Goal: Task Accomplishment & Management: Complete application form

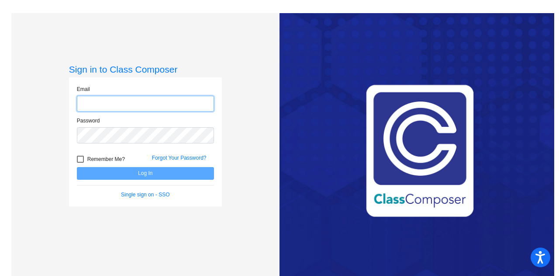
type input "[PERSON_NAME][EMAIL_ADDRESS][PERSON_NAME][DOMAIN_NAME]"
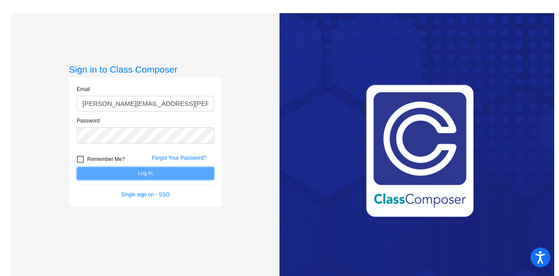
click at [148, 174] on button "Log In" at bounding box center [145, 173] width 137 height 13
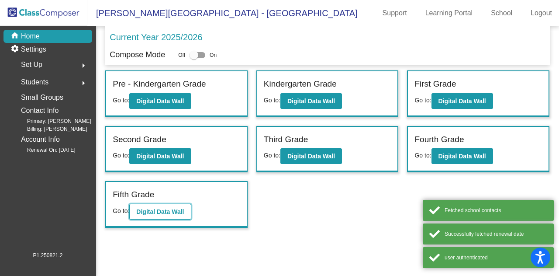
click at [146, 209] on b "Digital Data Wall" at bounding box center [160, 211] width 48 height 7
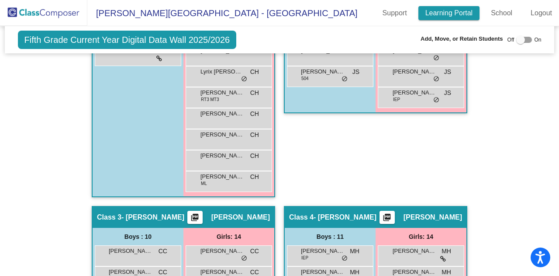
scroll to position [377, 0]
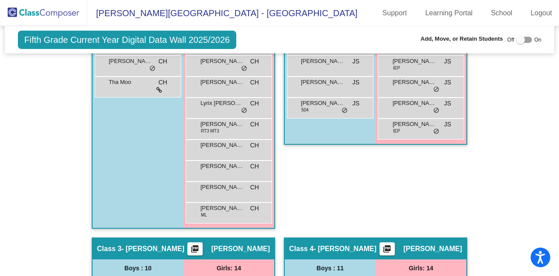
click at [516, 37] on div at bounding box center [520, 39] width 9 height 9
checkbox input "true"
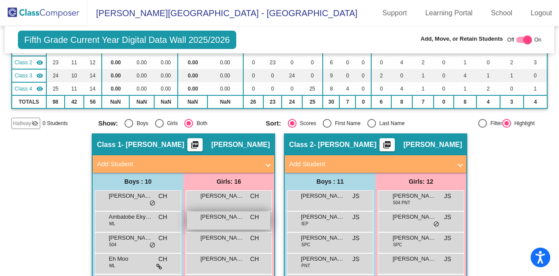
scroll to position [89, 0]
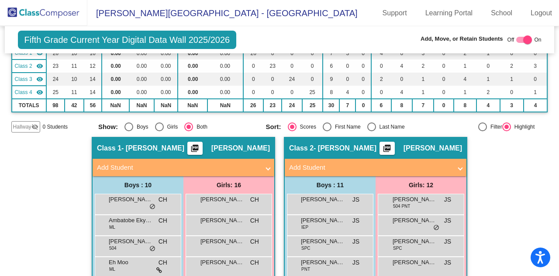
click at [254, 166] on mat-panel-title "Add Student" at bounding box center [178, 167] width 162 height 10
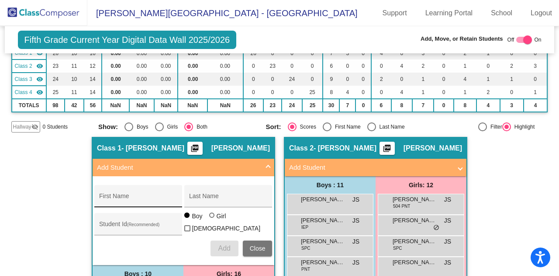
click at [128, 203] on div "First Name" at bounding box center [138, 199] width 79 height 18
type input "Aylin"
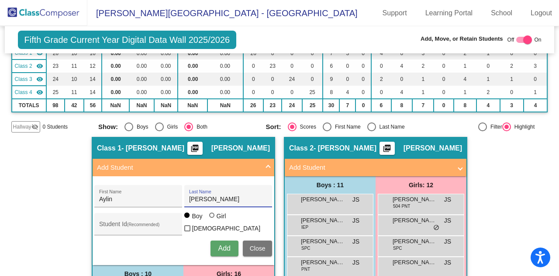
type input "[PERSON_NAME]"
click at [209, 219] on div at bounding box center [212, 215] width 7 height 7
click at [212, 220] on input "Girl" at bounding box center [212, 219] width 0 height 0
radio input "true"
click at [225, 245] on span "Add" at bounding box center [224, 247] width 12 height 7
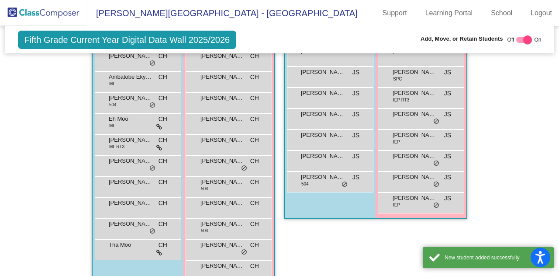
scroll to position [307, 0]
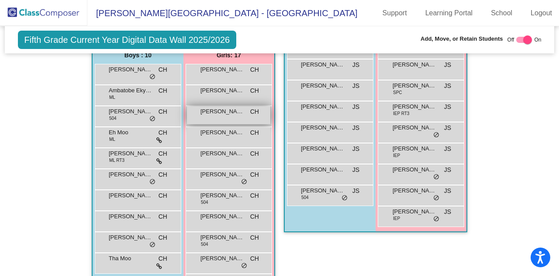
click at [221, 112] on div "[PERSON_NAME] CH lock do_not_disturb_alt" at bounding box center [228, 115] width 83 height 18
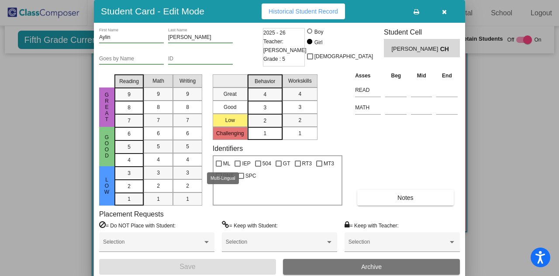
click at [219, 162] on div at bounding box center [219, 163] width 6 height 6
click at [219, 166] on input "ML" at bounding box center [218, 166] width 0 height 0
checkbox input "true"
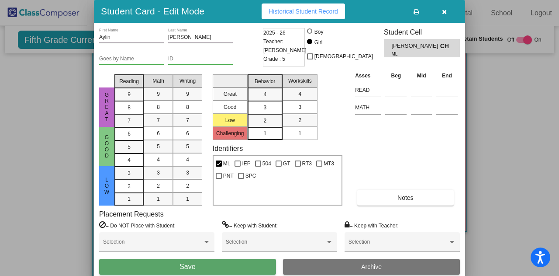
click at [198, 269] on button "Save" at bounding box center [187, 267] width 177 height 16
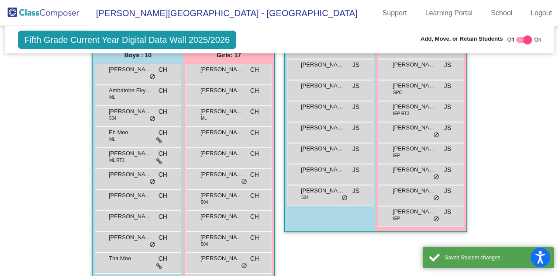
scroll to position [133, 0]
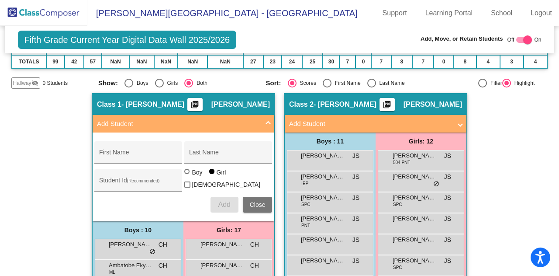
click at [50, 10] on img at bounding box center [43, 13] width 87 height 26
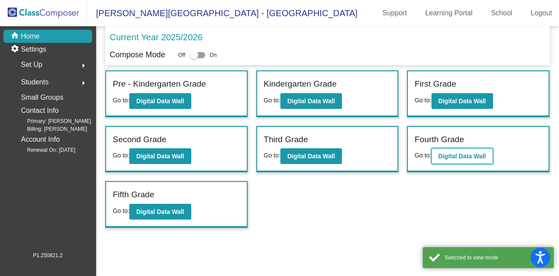
click at [470, 155] on b "Digital Data Wall" at bounding box center [463, 155] width 48 height 7
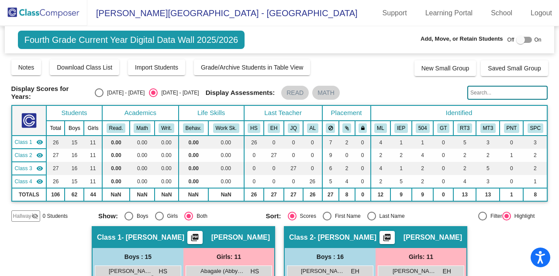
click at [477, 94] on input "text" at bounding box center [507, 93] width 80 height 14
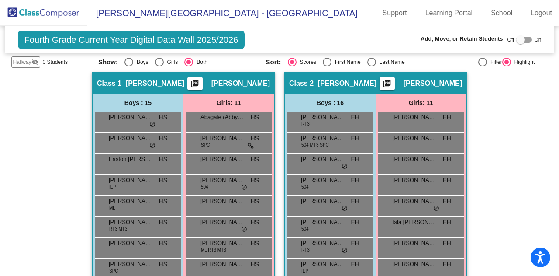
scroll to position [44, 0]
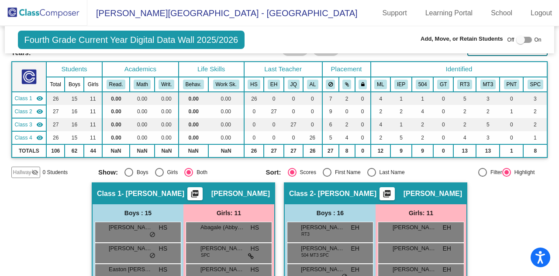
type input "jes"
drag, startPoint x: 66, startPoint y: 7, endPoint x: 74, endPoint y: 0, distance: 10.0
click at [66, 7] on img at bounding box center [43, 13] width 87 height 26
